Goal: Task Accomplishment & Management: Use online tool/utility

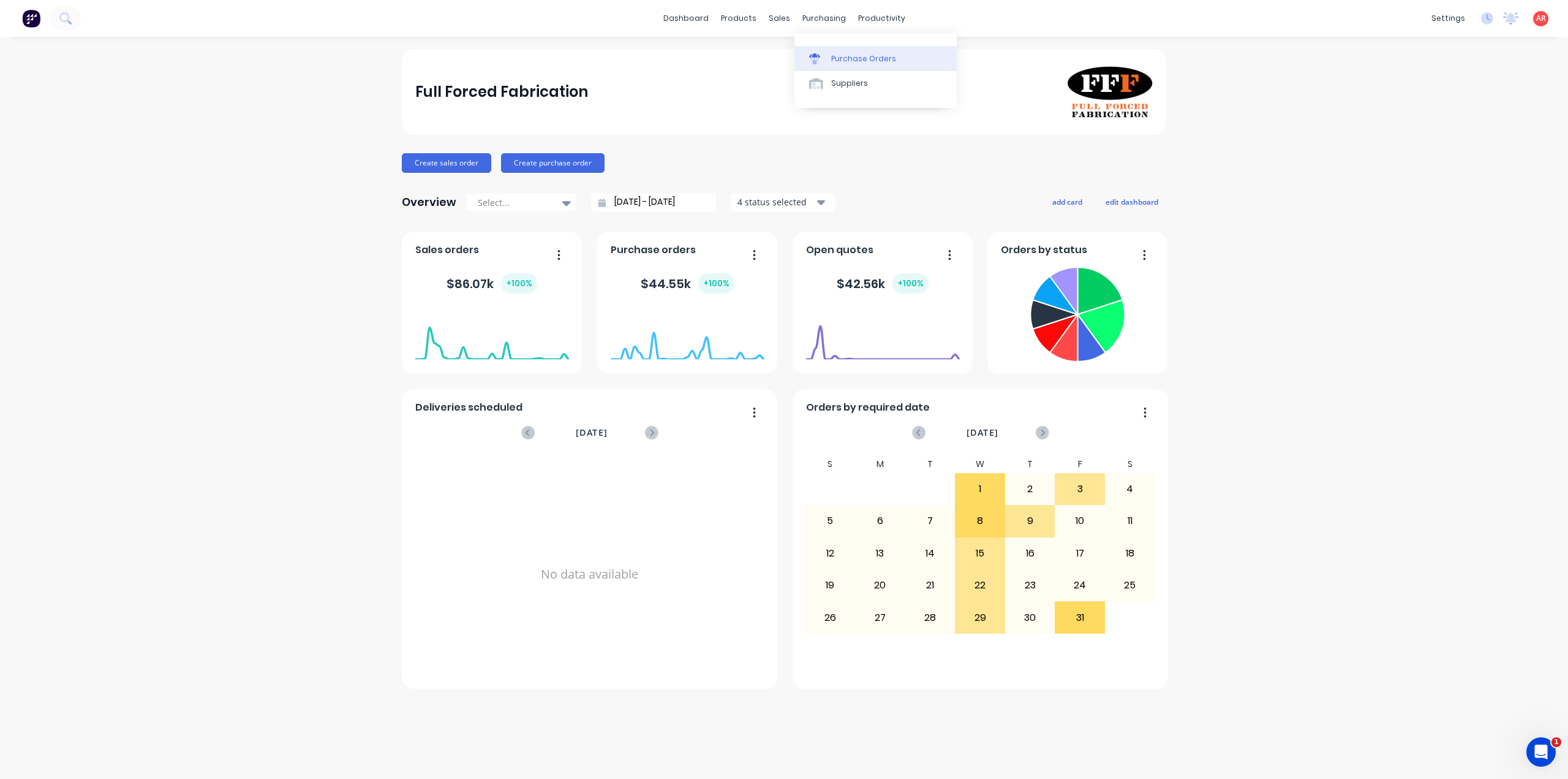
click at [844, 55] on div "Purchase Orders" at bounding box center [864, 58] width 65 height 11
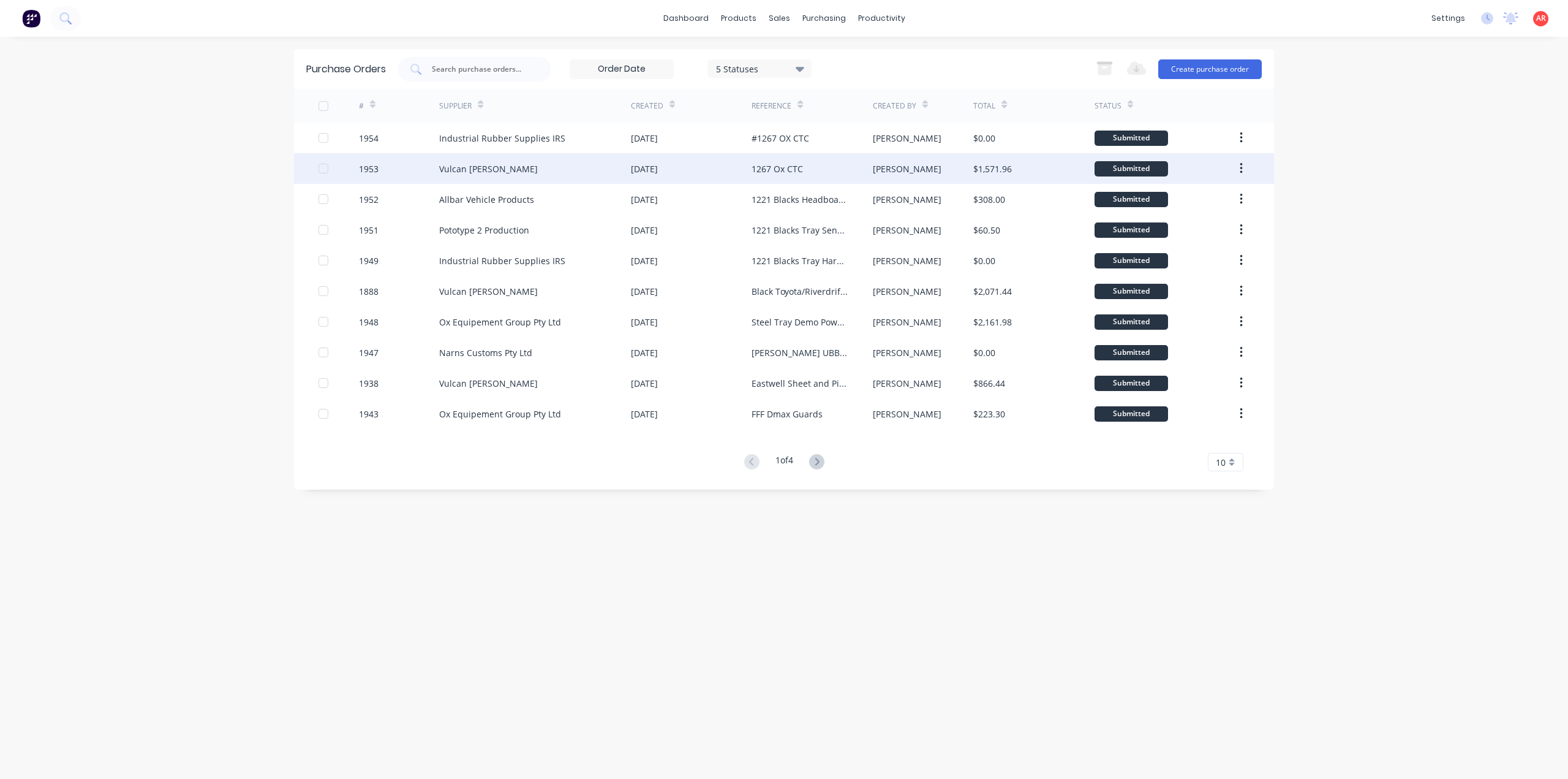
click at [600, 170] on div "Vulcan [PERSON_NAME]" at bounding box center [535, 168] width 192 height 31
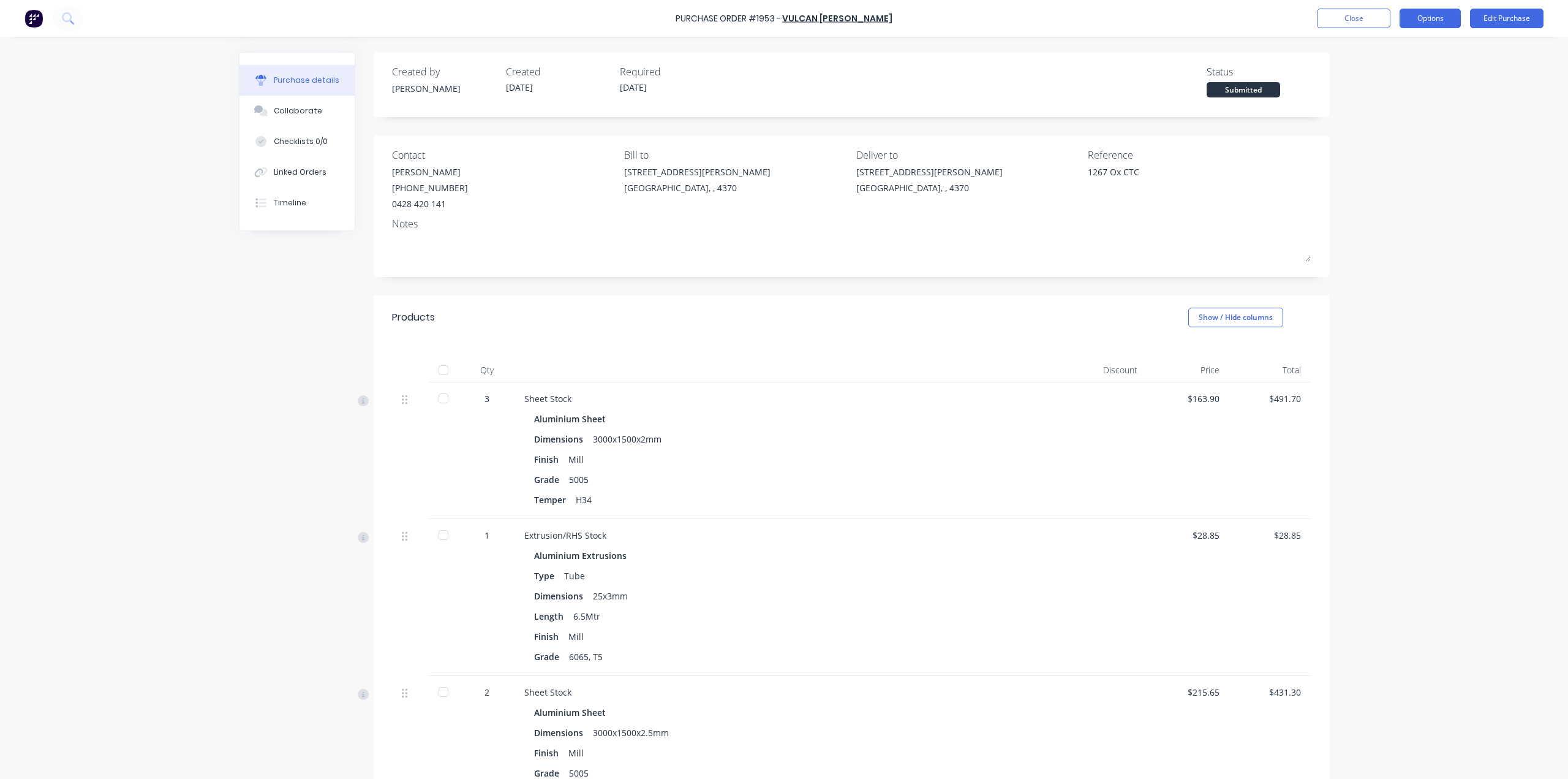
click at [1424, 17] on button "Options" at bounding box center [1430, 18] width 61 height 19
click at [1421, 111] on button "Duplicate" at bounding box center [1402, 123] width 116 height 25
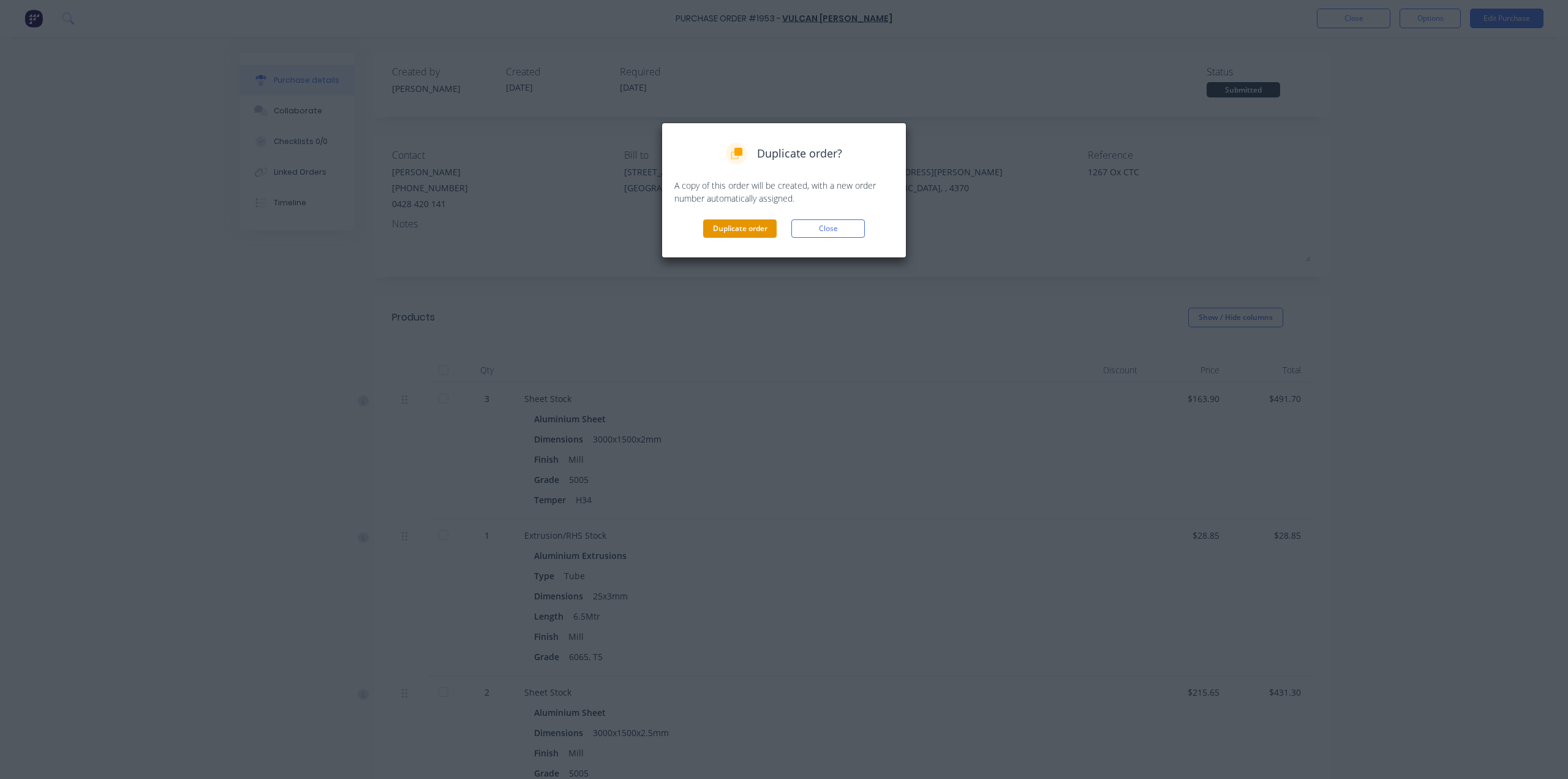
click at [761, 227] on button "Duplicate order" at bounding box center [740, 229] width 73 height 18
type textarea "x"
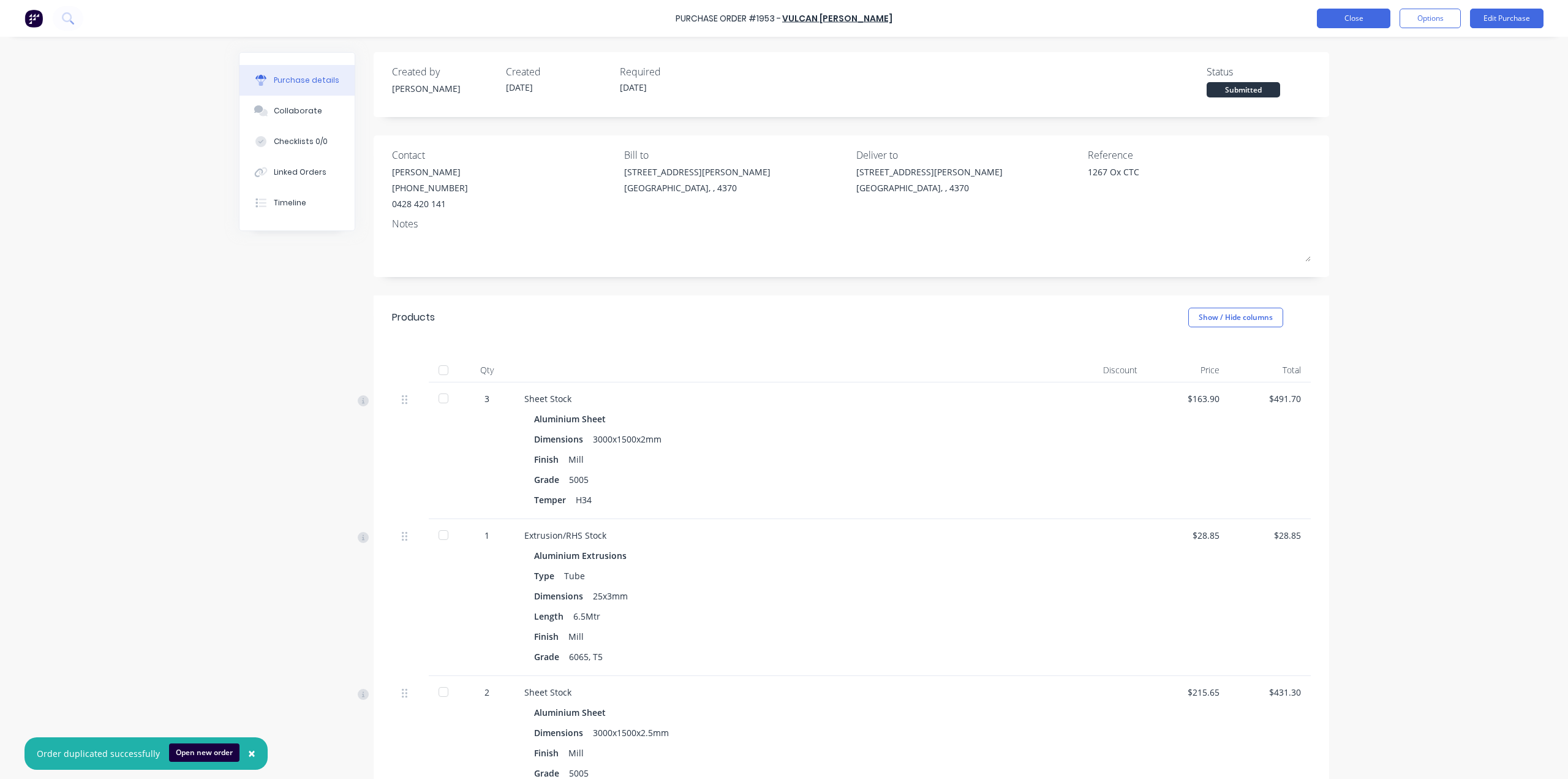
click at [1369, 17] on button "Close" at bounding box center [1353, 18] width 73 height 19
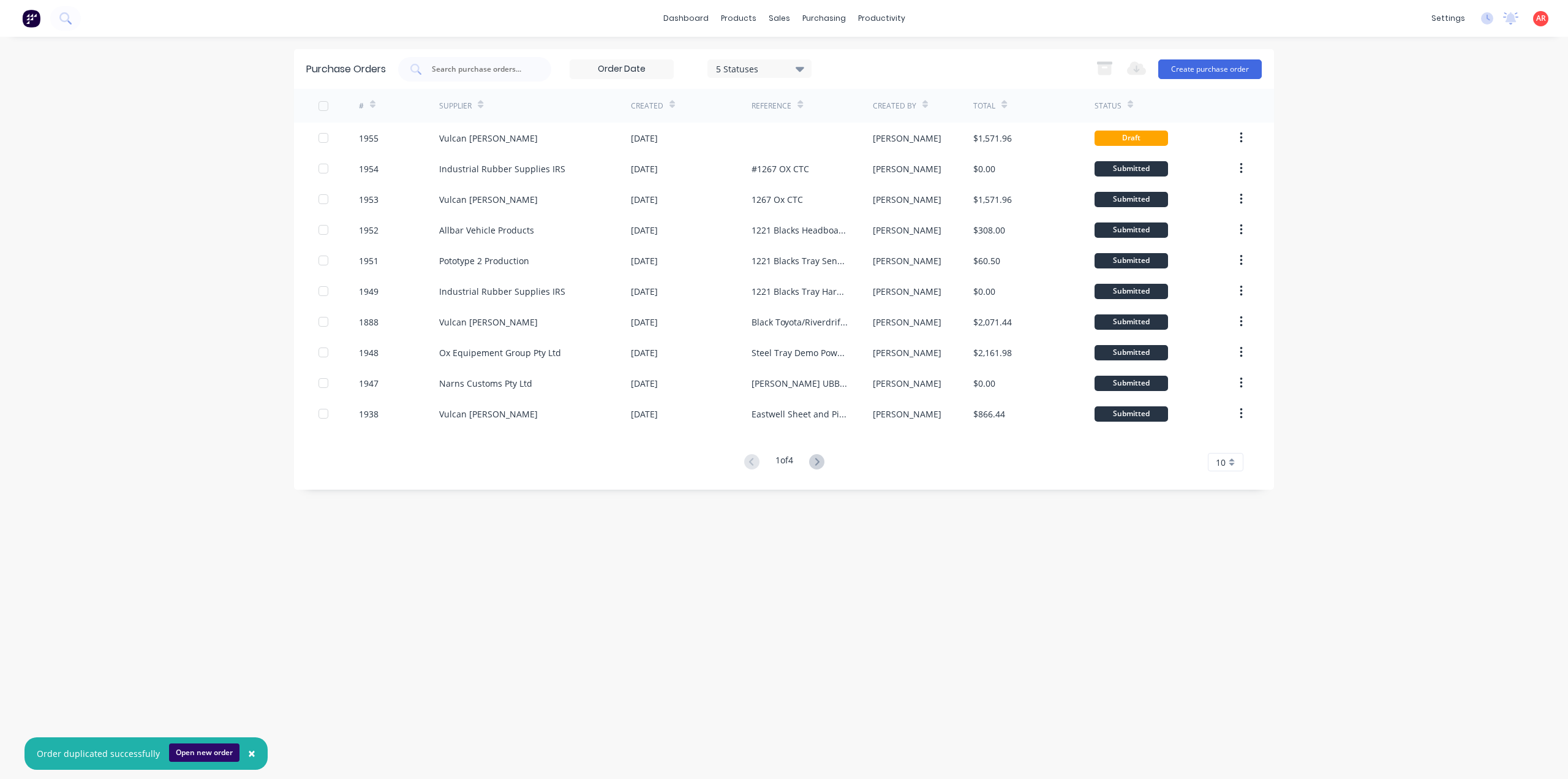
click at [210, 756] on button "Open new order" at bounding box center [204, 752] width 70 height 18
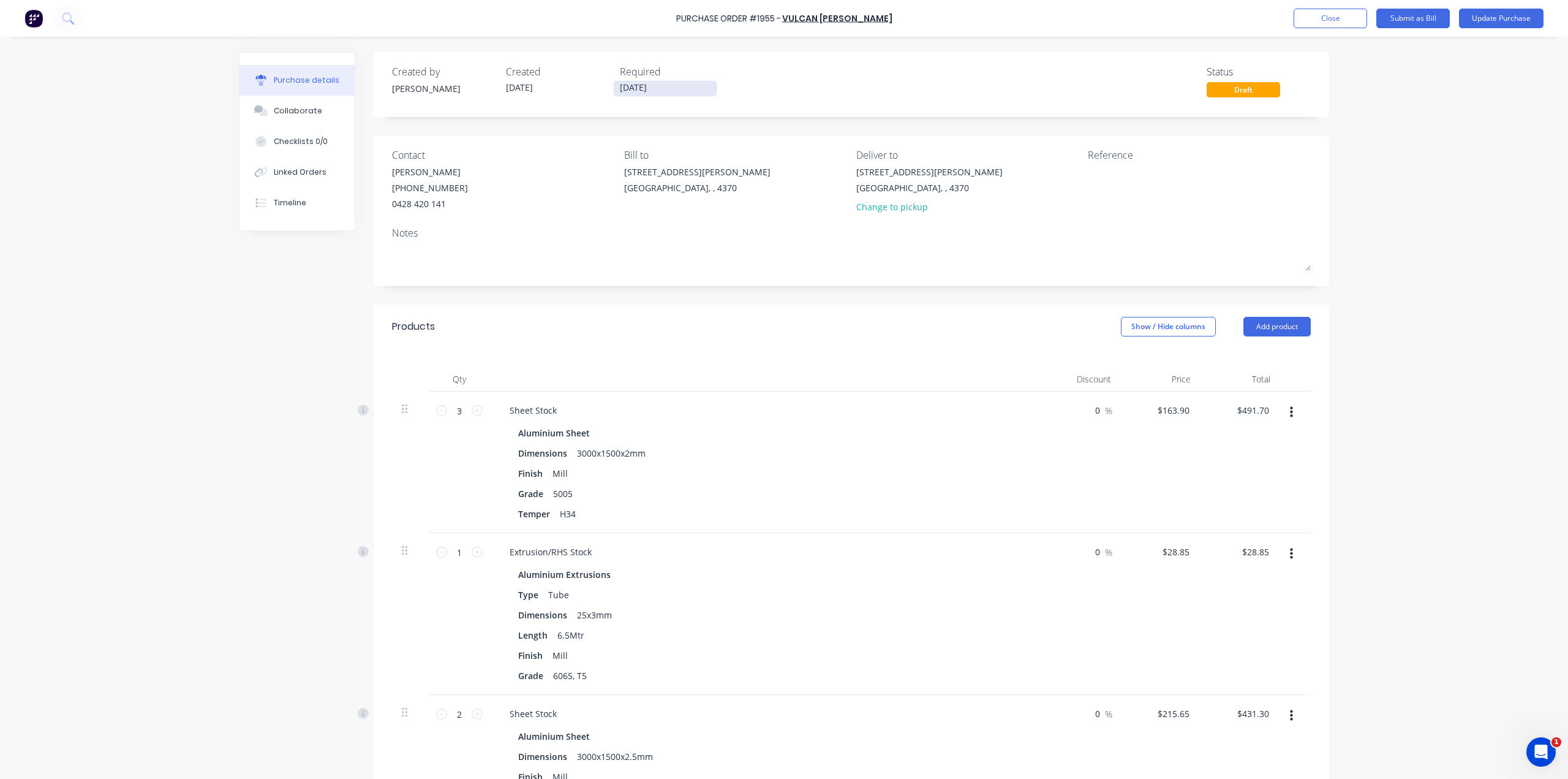
click at [652, 87] on input "14/10/25" at bounding box center [665, 88] width 103 height 16
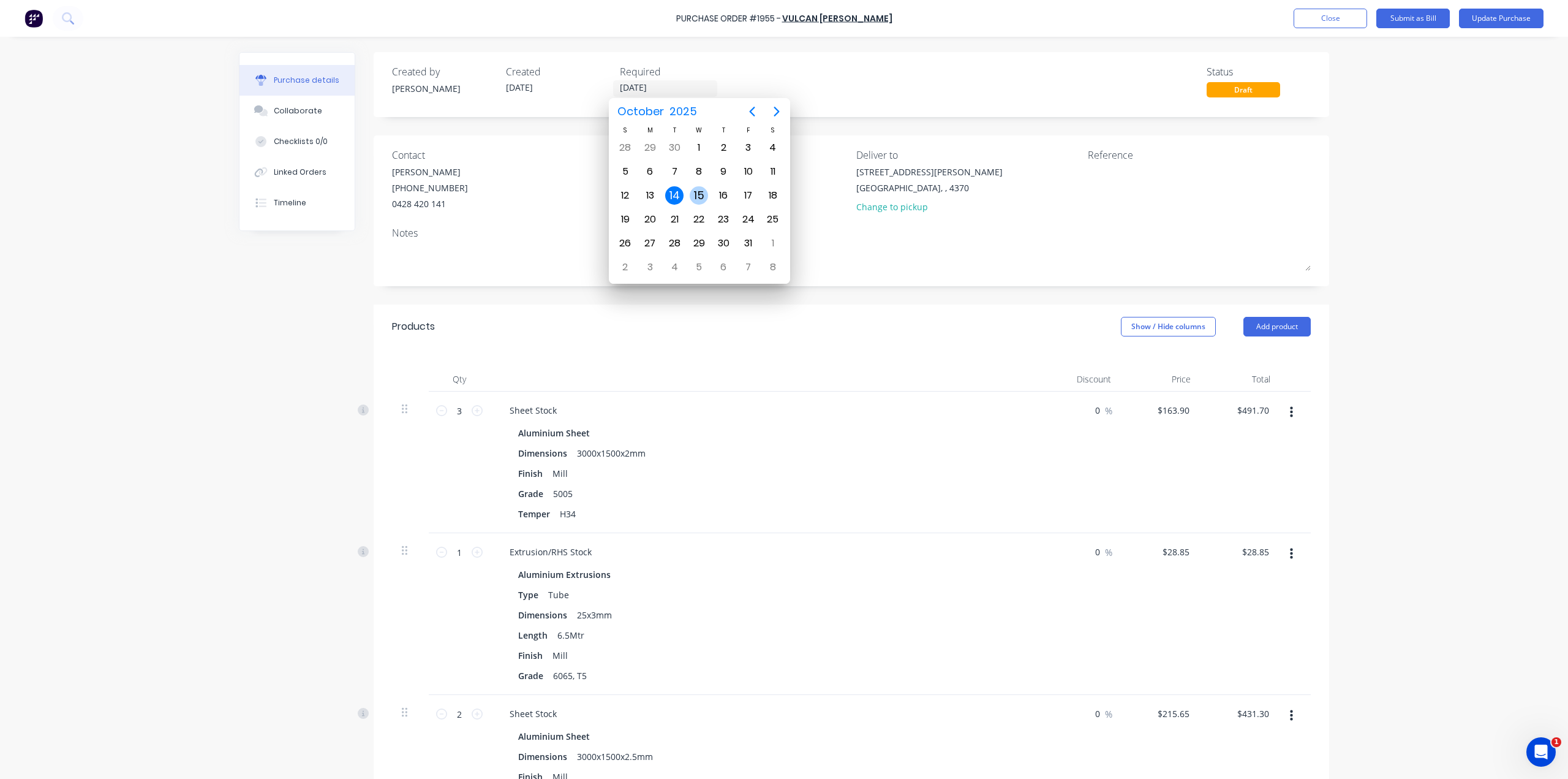
click at [700, 198] on div "15" at bounding box center [699, 196] width 18 height 18
type input "[DATE]"
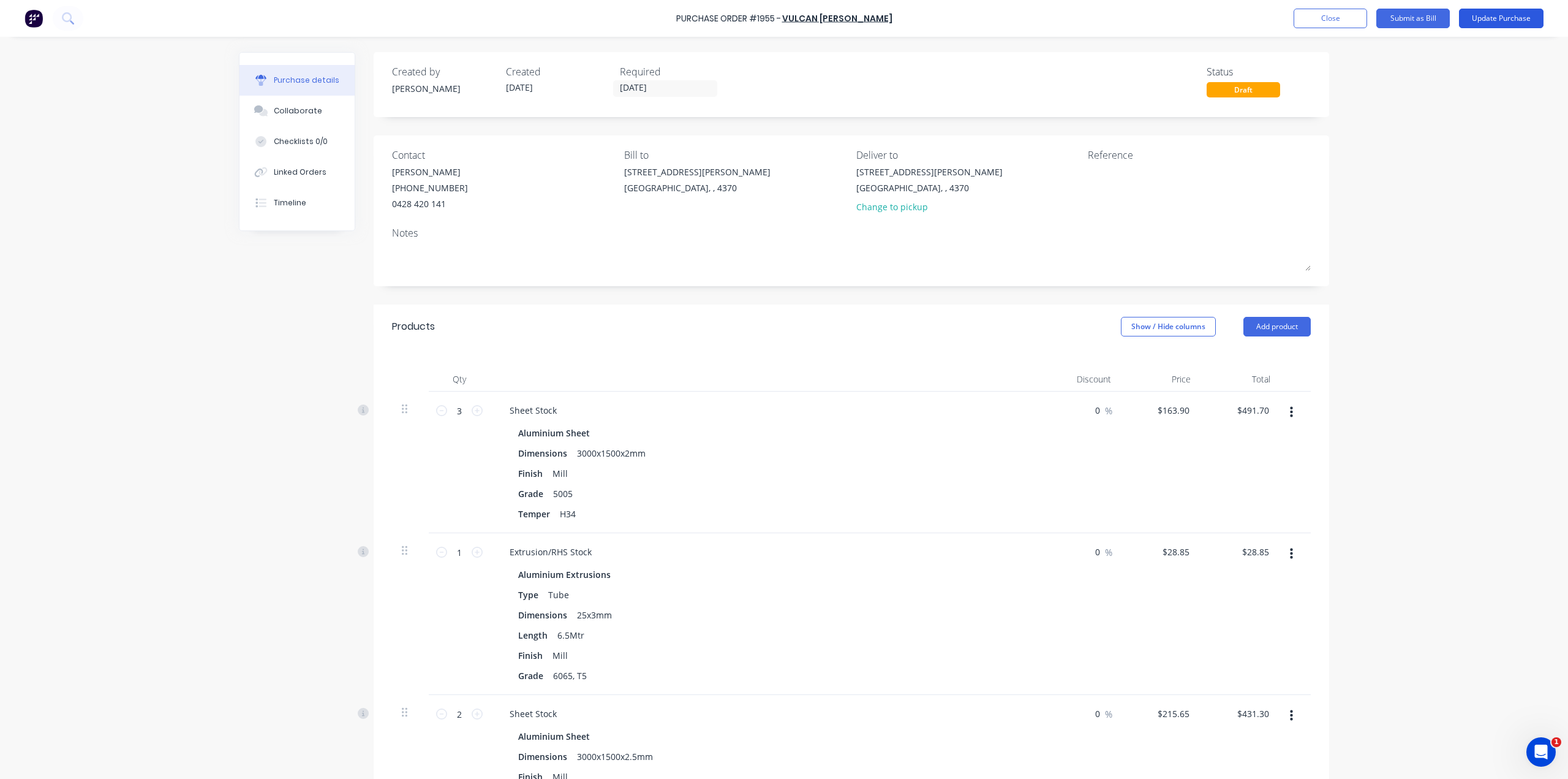
click at [1491, 23] on button "Update Purchase" at bounding box center [1501, 18] width 84 height 19
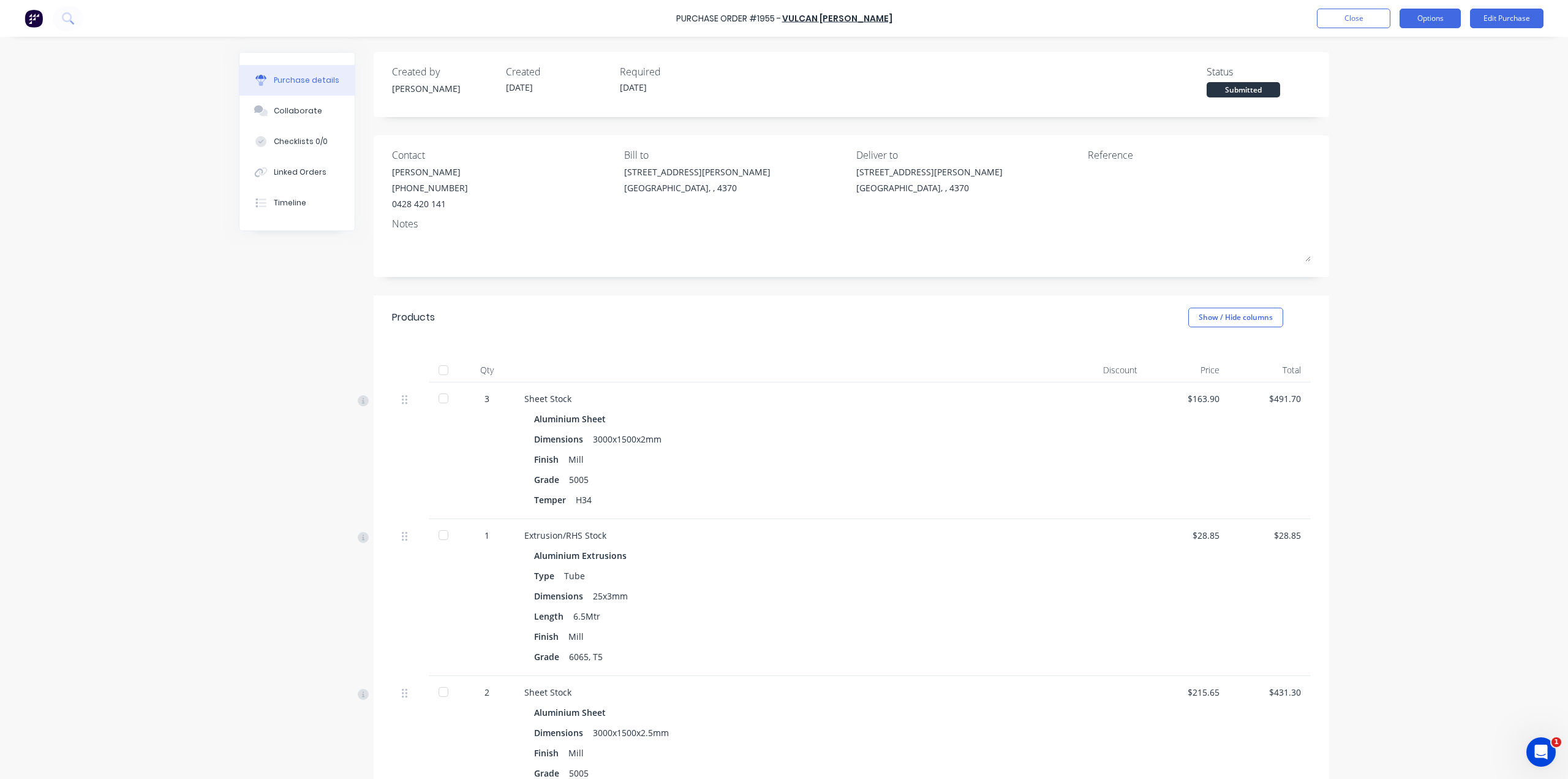
click at [1435, 16] on button "Options" at bounding box center [1430, 18] width 61 height 19
click at [1423, 45] on div "Print / Email" at bounding box center [1402, 49] width 94 height 18
click at [1396, 70] on div "With pricing" at bounding box center [1402, 74] width 94 height 18
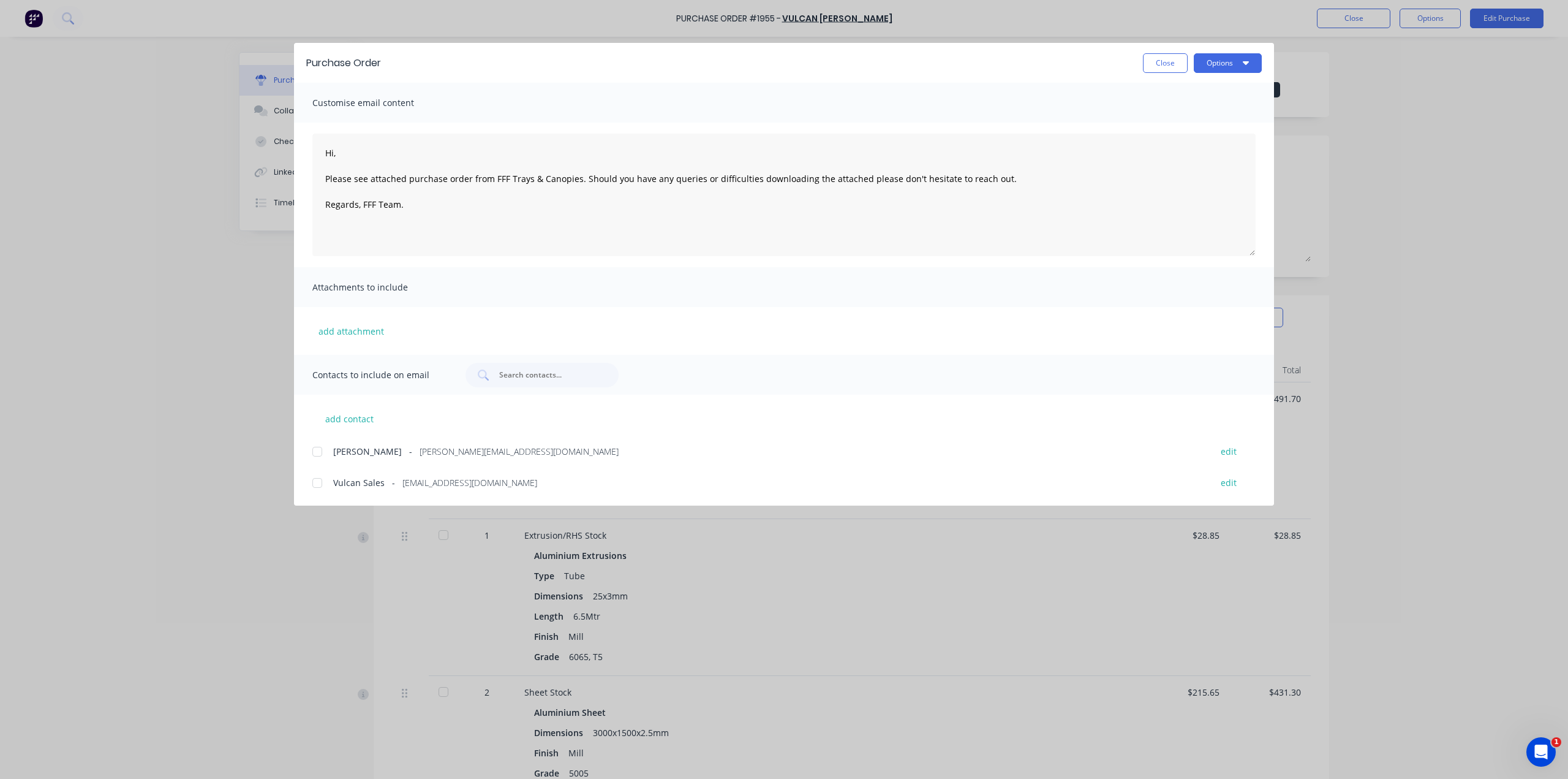
drag, startPoint x: 319, startPoint y: 453, endPoint x: 318, endPoint y: 470, distance: 17.0
click at [318, 453] on div at bounding box center [318, 452] width 25 height 25
drag, startPoint x: 320, startPoint y: 478, endPoint x: 414, endPoint y: 418, distance: 111.5
click at [321, 478] on div at bounding box center [318, 483] width 25 height 25
click at [1202, 67] on button "Options" at bounding box center [1228, 63] width 68 height 19
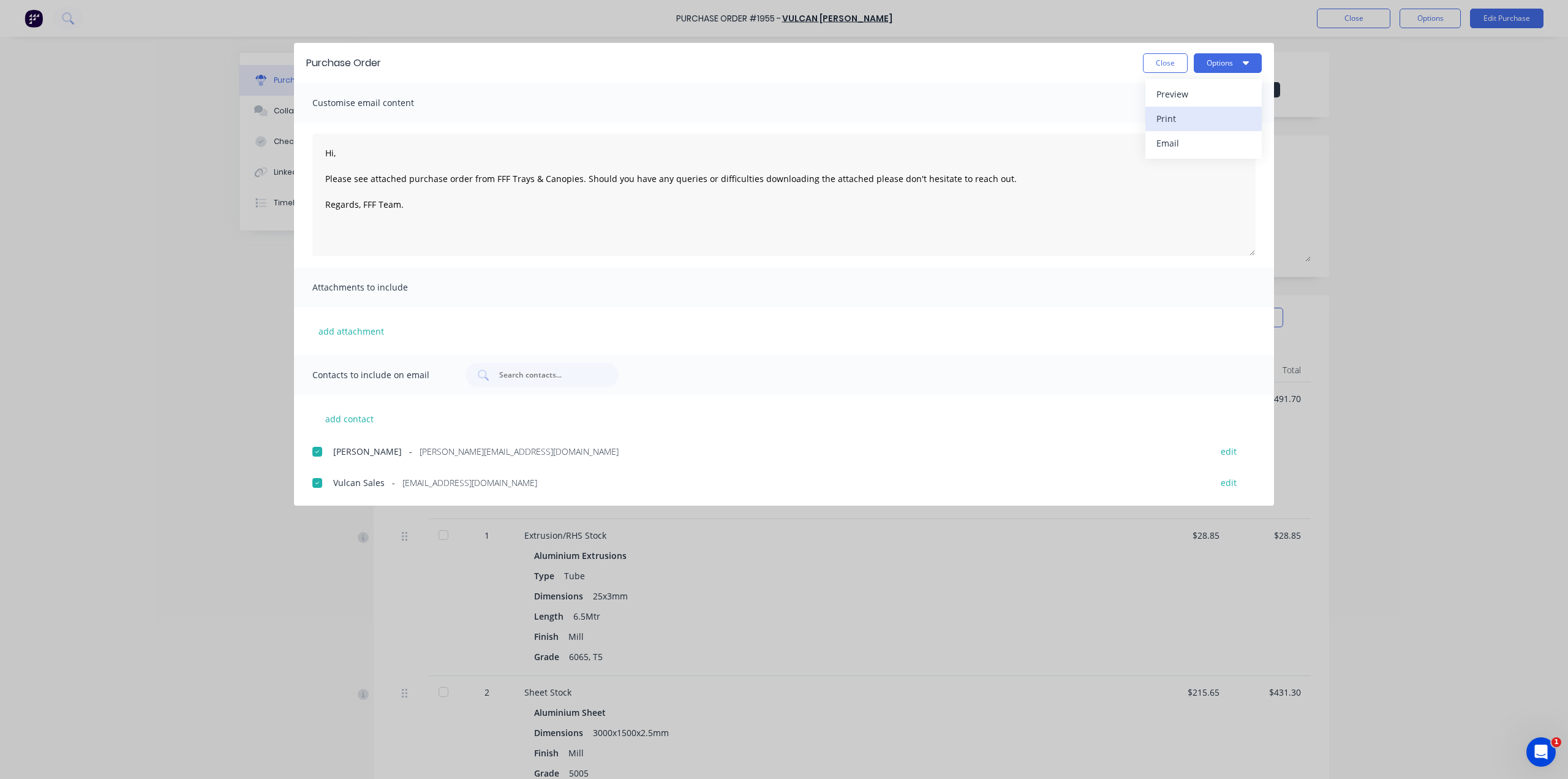
click at [1201, 117] on div "Print" at bounding box center [1203, 118] width 94 height 18
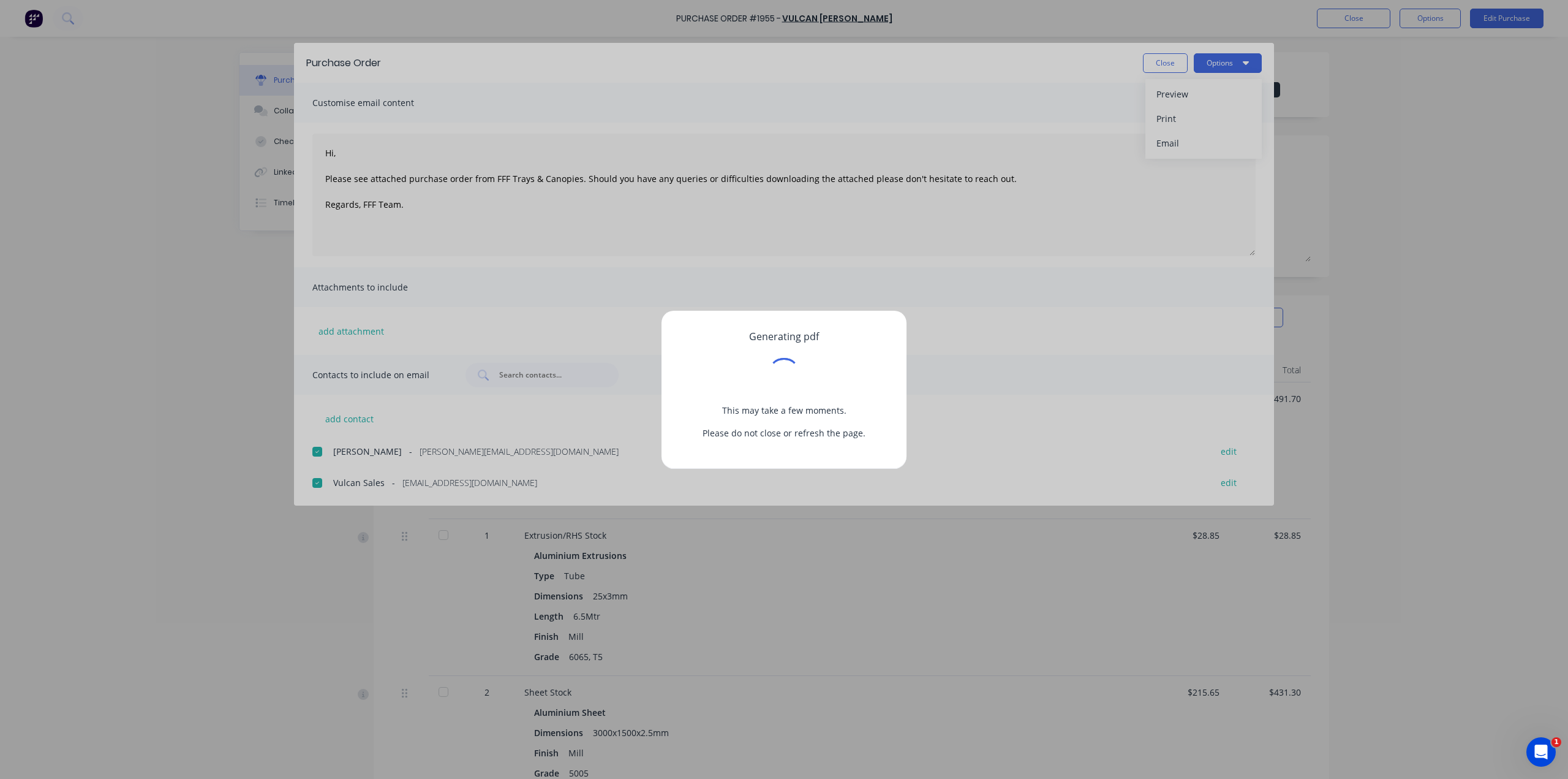
click at [1202, 150] on div "Generating pdf This may take a few moments. Please do not close or refresh the …" at bounding box center [784, 389] width 1568 height 779
click at [1238, 61] on div "Generating pdf This may take a few moments. Please do not close or refresh the …" at bounding box center [784, 389] width 1568 height 779
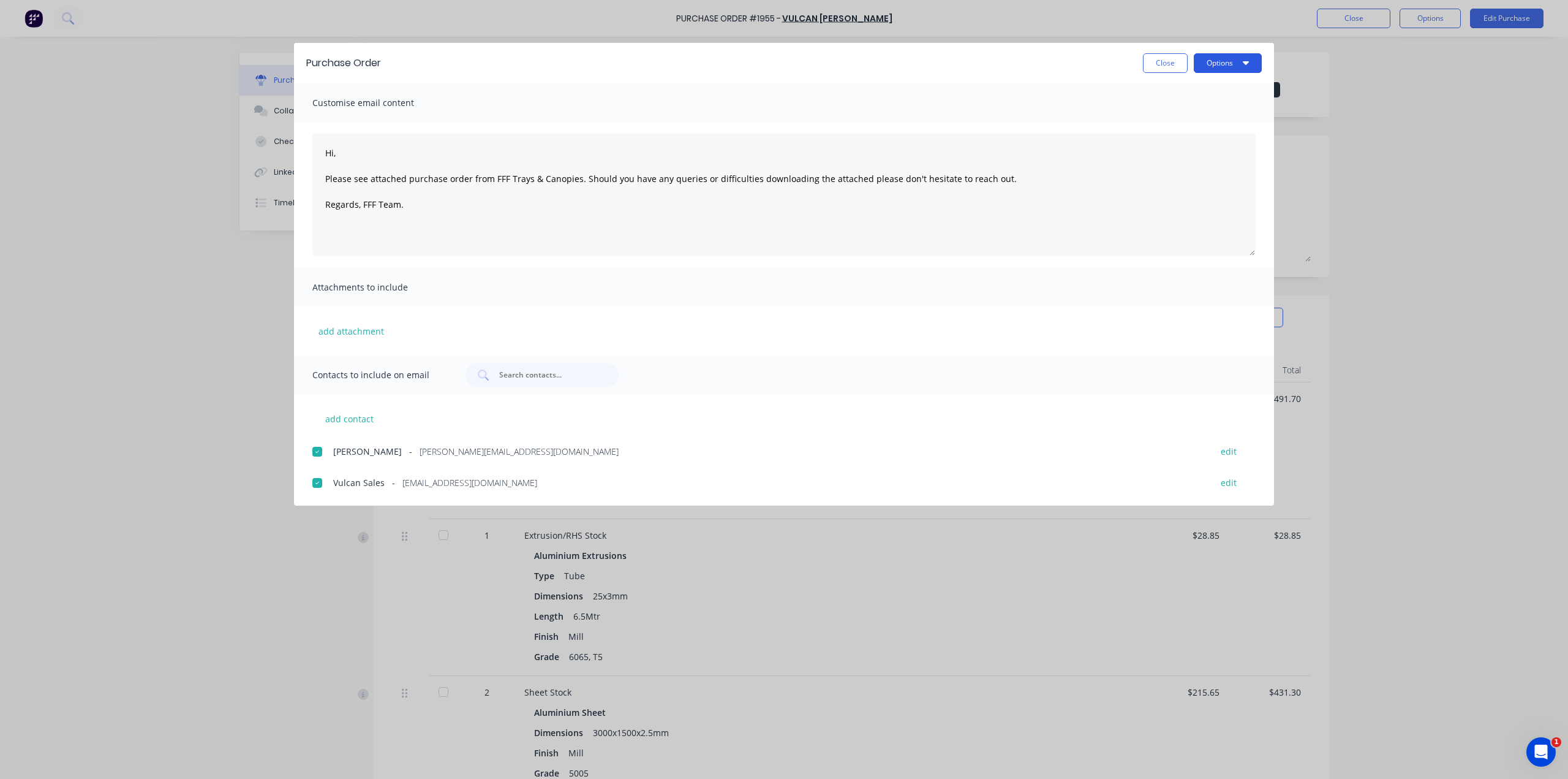
click at [1241, 59] on button "Options" at bounding box center [1228, 63] width 68 height 19
click at [1204, 151] on div "Email" at bounding box center [1203, 143] width 94 height 18
click at [1176, 67] on button "Close" at bounding box center [1165, 63] width 45 height 19
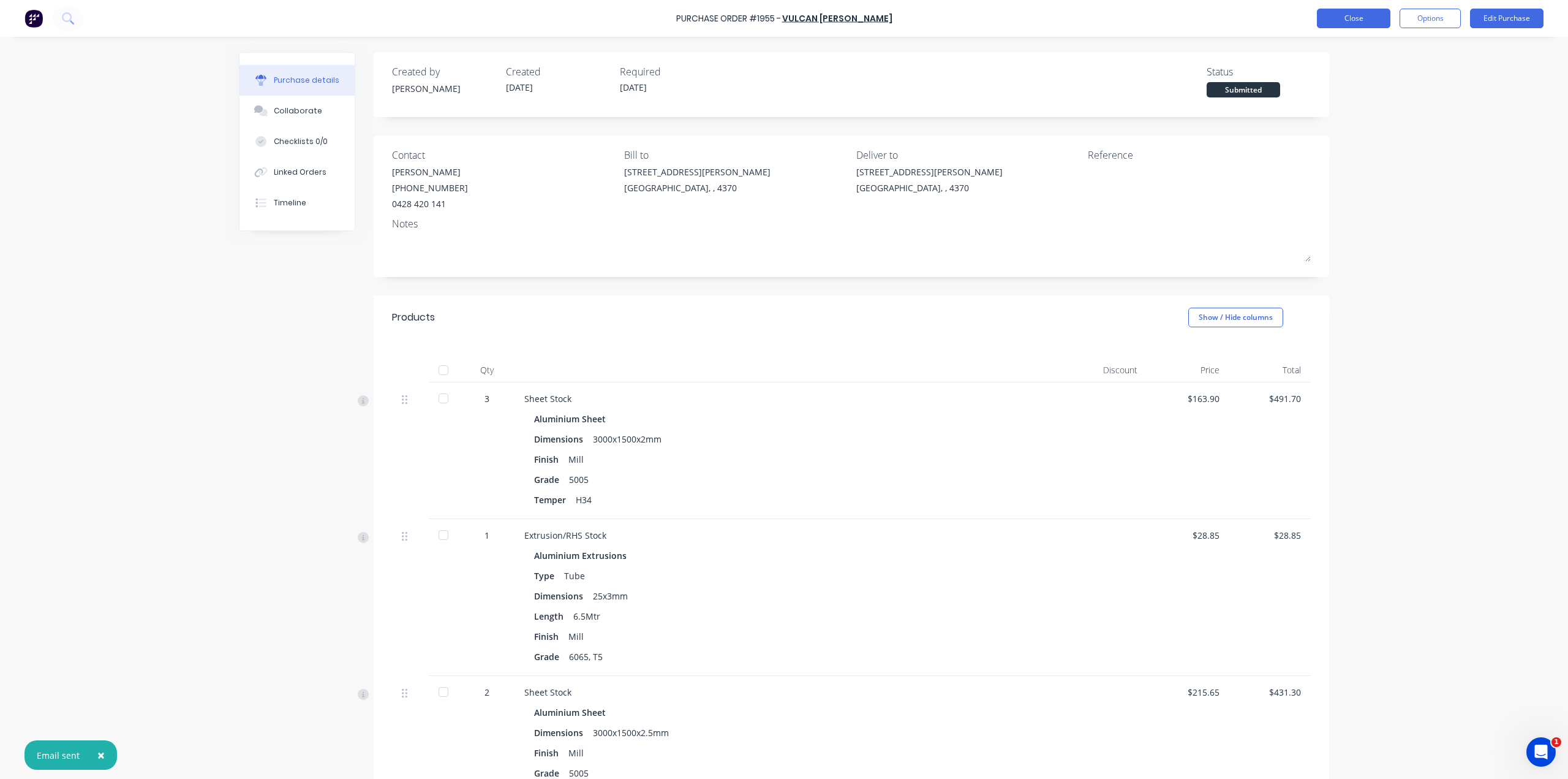
click at [1363, 23] on button "Close" at bounding box center [1353, 18] width 73 height 19
